Goal: Information Seeking & Learning: Learn about a topic

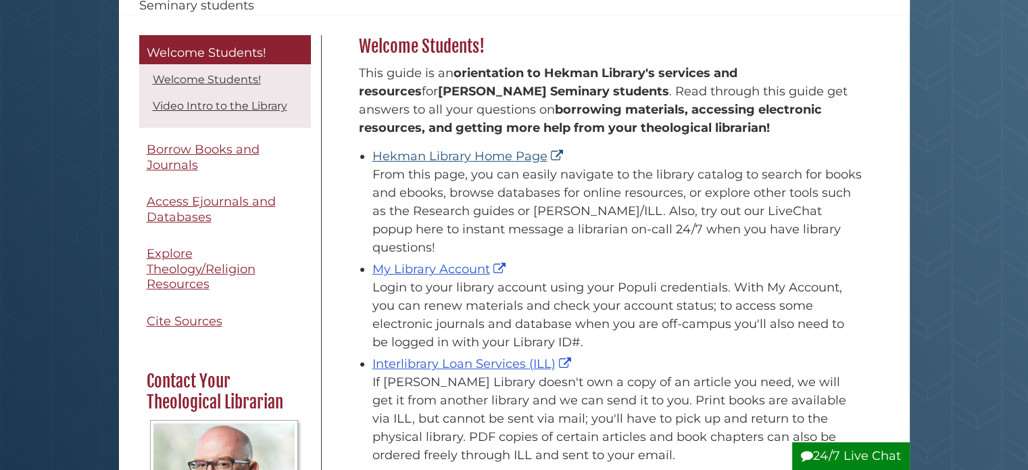
scroll to position [203, 0]
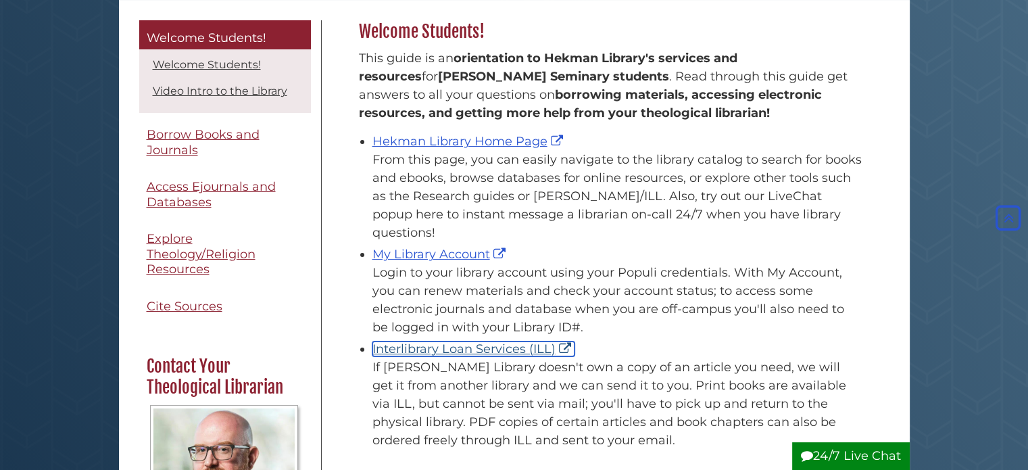
click at [491, 341] on link "Interlibrary Loan Services (ILL)" at bounding box center [473, 348] width 202 height 15
drag, startPoint x: 370, startPoint y: 327, endPoint x: 523, endPoint y: 330, distance: 153.4
click at [523, 330] on ul "Hekman Library Home Page From this page, you can easily navigate to the library…" at bounding box center [610, 289] width 503 height 320
copy link "Interlibrary Loan Services"
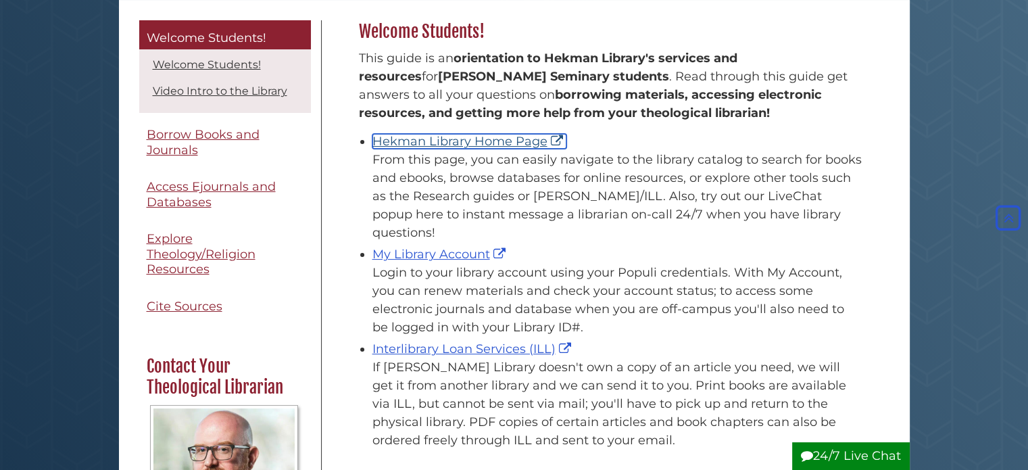
click at [418, 143] on link "Hekman Library Home Page" at bounding box center [469, 141] width 194 height 15
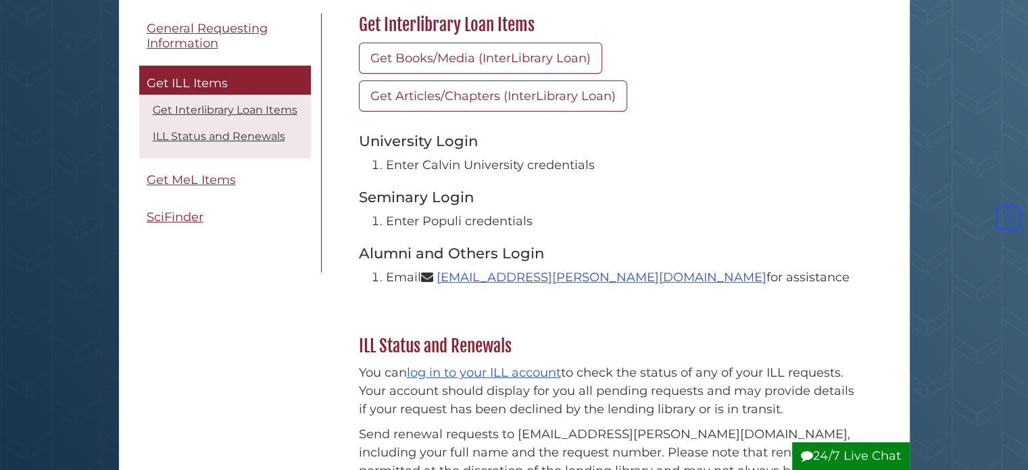
scroll to position [68, 0]
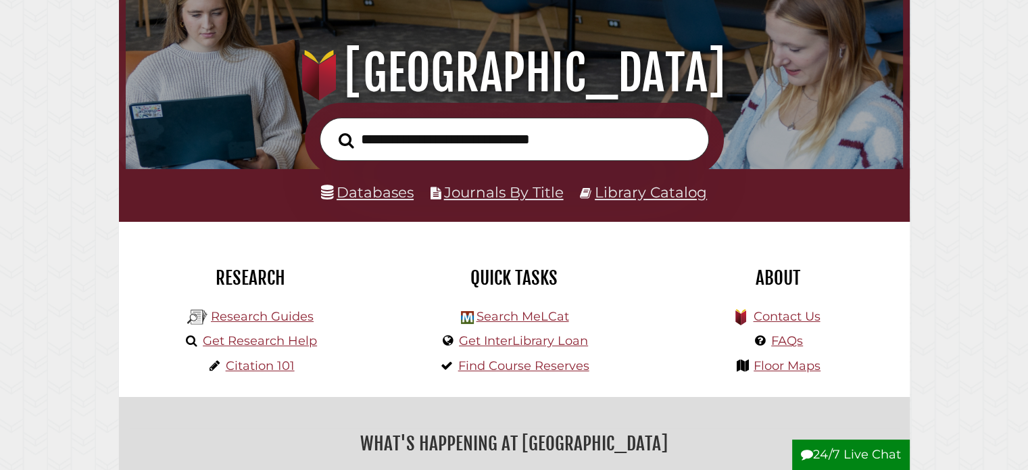
scroll to position [135, 0]
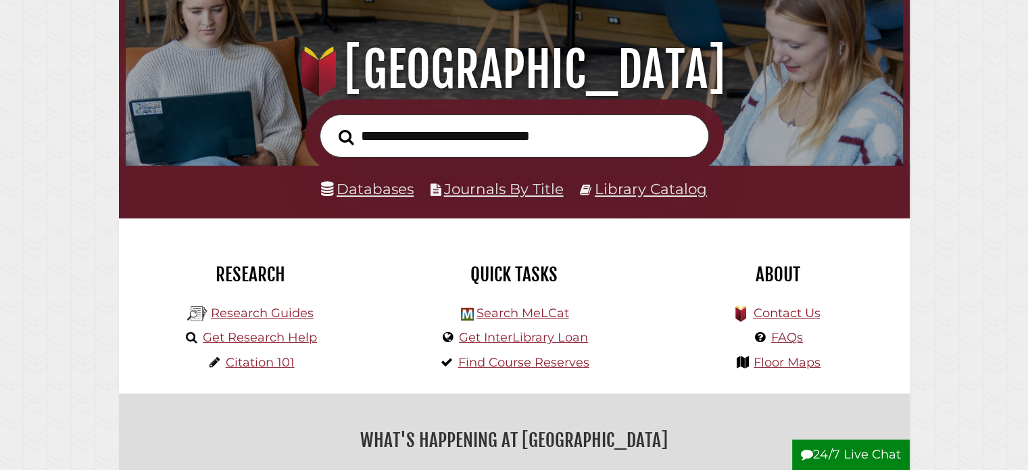
click at [391, 130] on input "text" at bounding box center [514, 136] width 389 height 44
paste input "**********"
type input "**********"
click at [332, 125] on button "Search" at bounding box center [346, 137] width 29 height 24
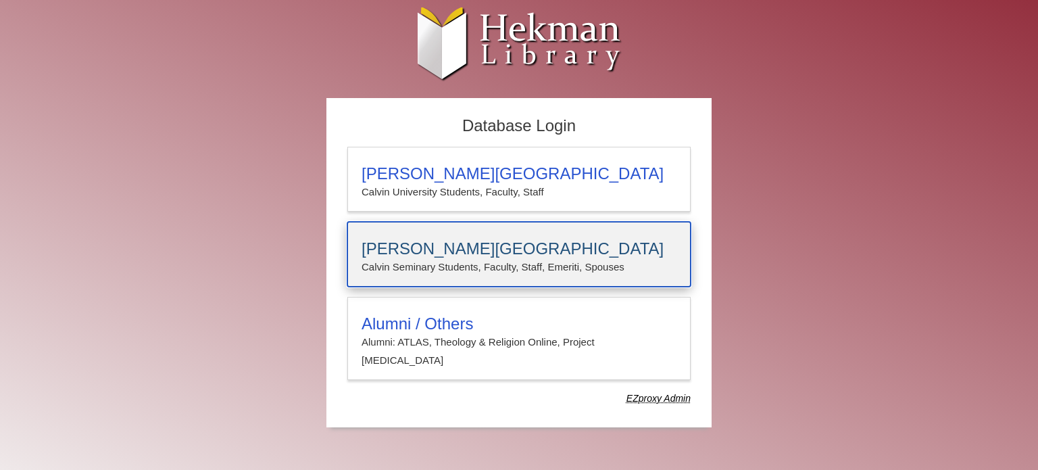
click at [433, 258] on p "Calvin Seminary Students, Faculty, Staff, Emeriti, Spouses" at bounding box center [519, 267] width 315 height 18
